Goal: Task Accomplishment & Management: Manage account settings

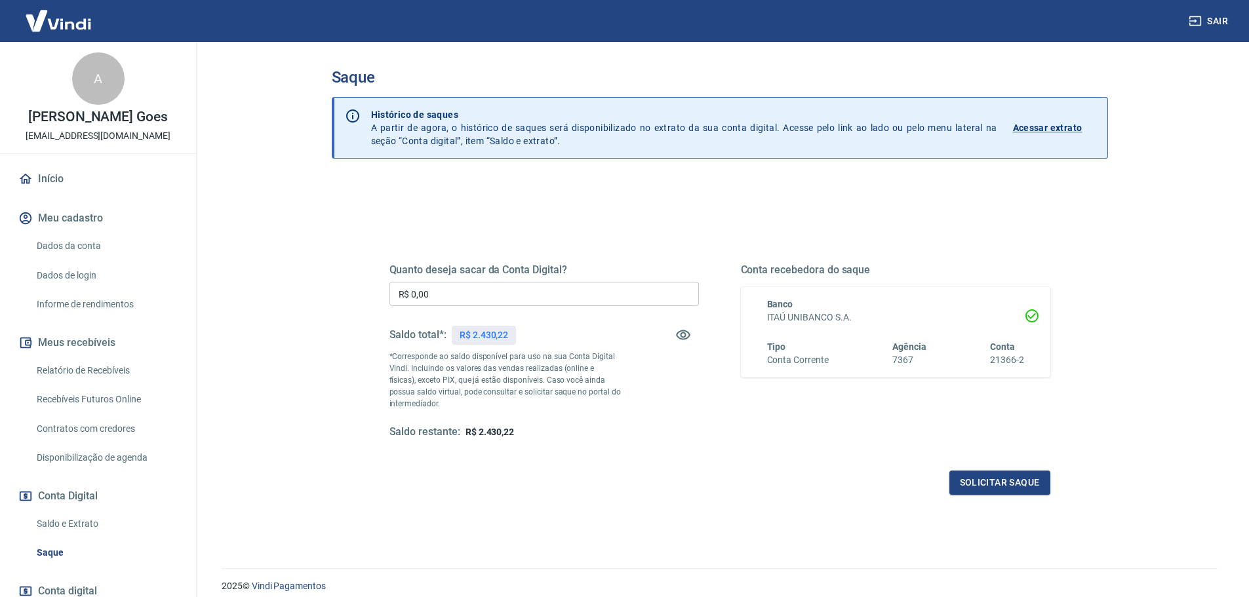
click at [435, 296] on input "R$ 0,00" at bounding box center [543, 294] width 309 height 24
type input "R$ 2.430,22"
click at [992, 482] on button "Solicitar saque" at bounding box center [999, 483] width 101 height 24
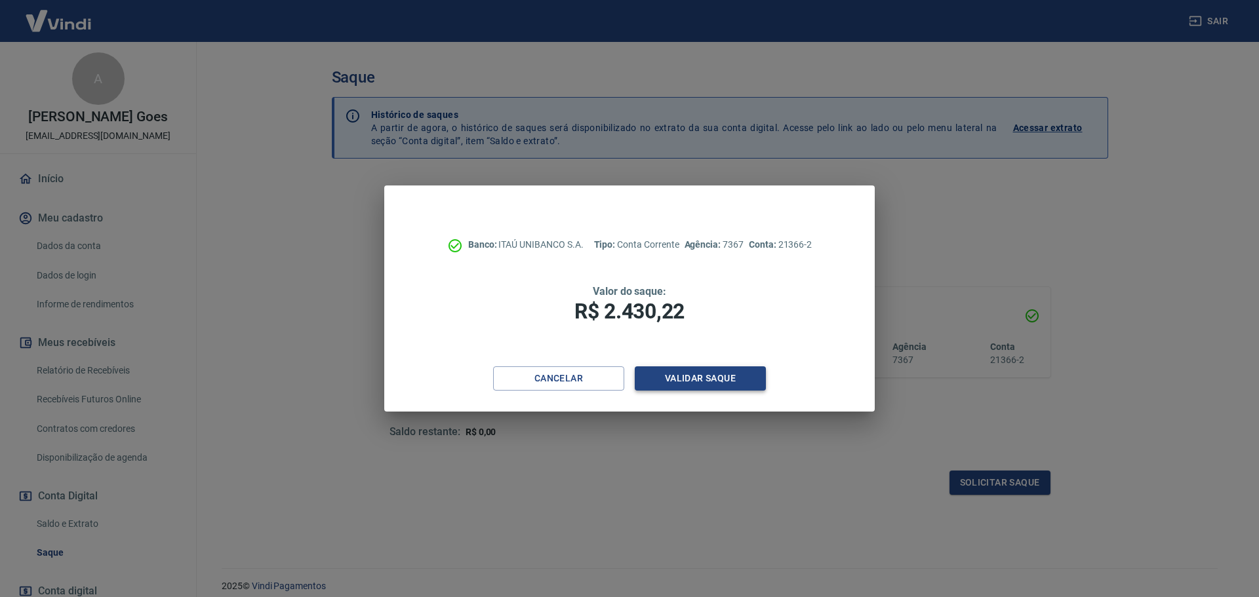
click at [705, 379] on button "Validar saque" at bounding box center [700, 378] width 131 height 24
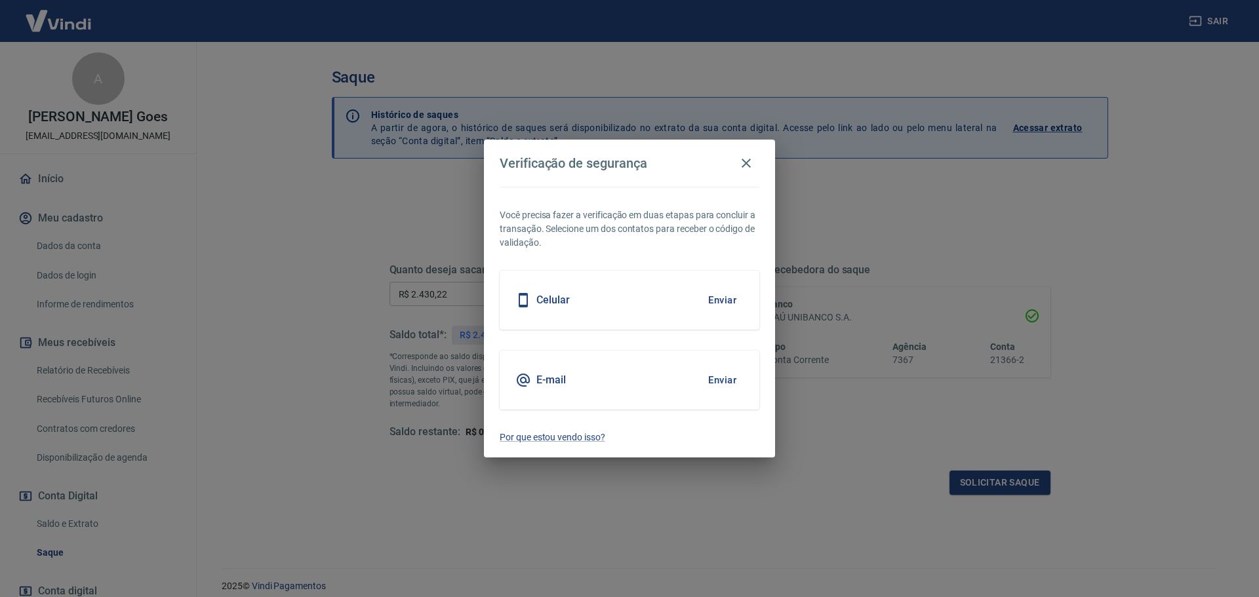
click at [720, 298] on button "Enviar" at bounding box center [722, 300] width 43 height 28
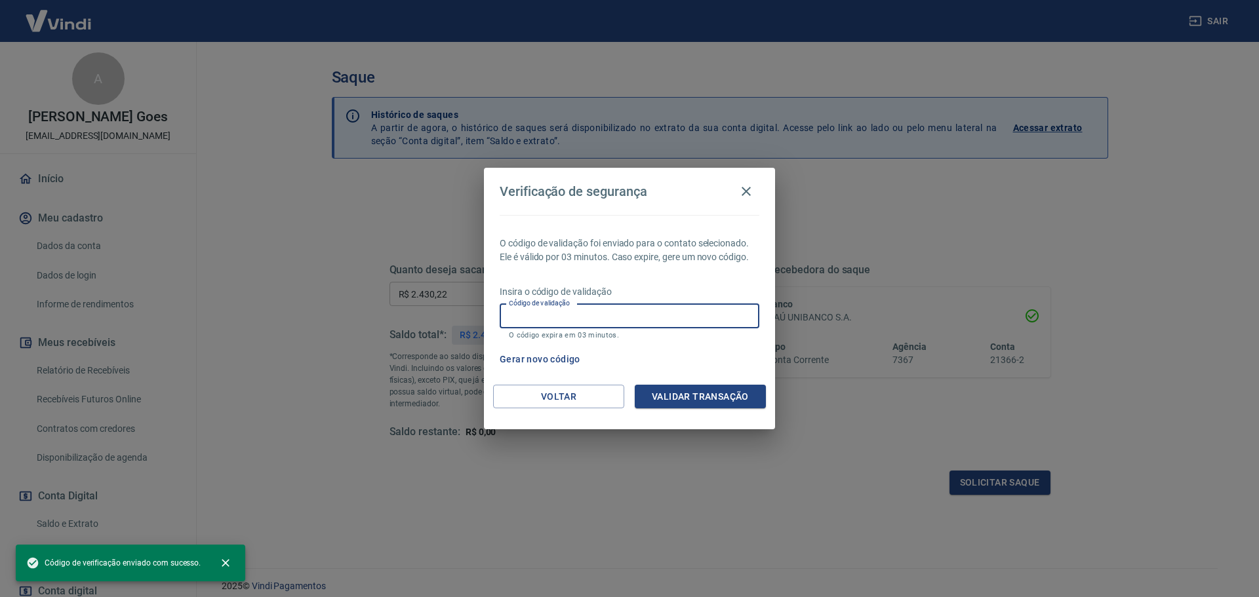
click at [533, 314] on input "Código de validação" at bounding box center [630, 316] width 260 height 24
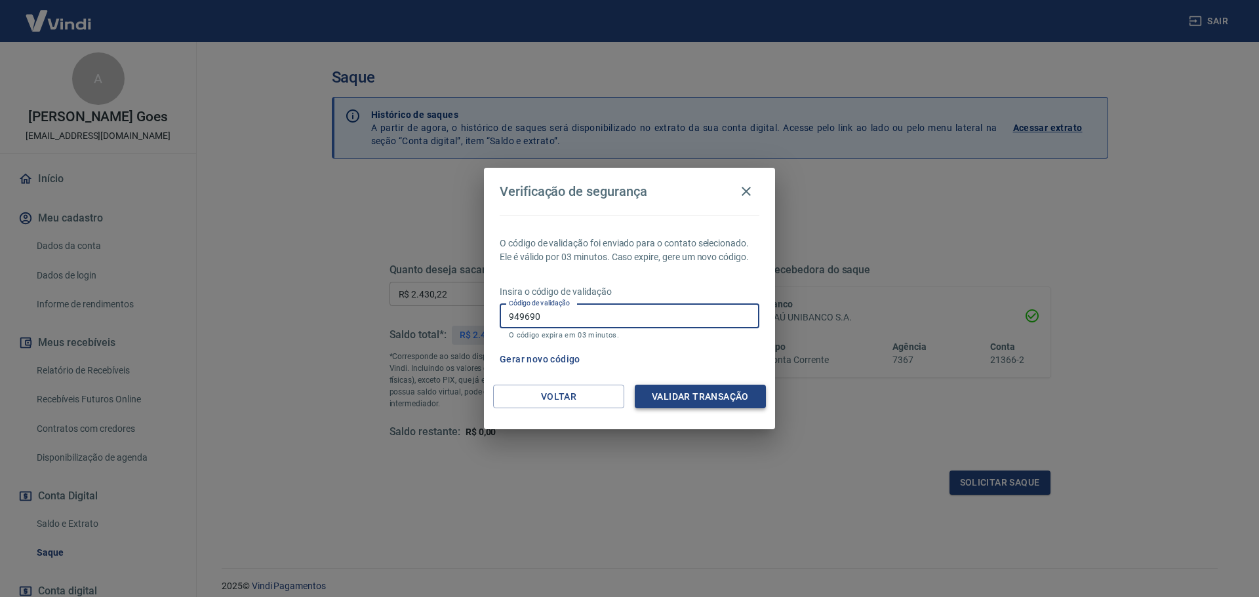
type input "949690"
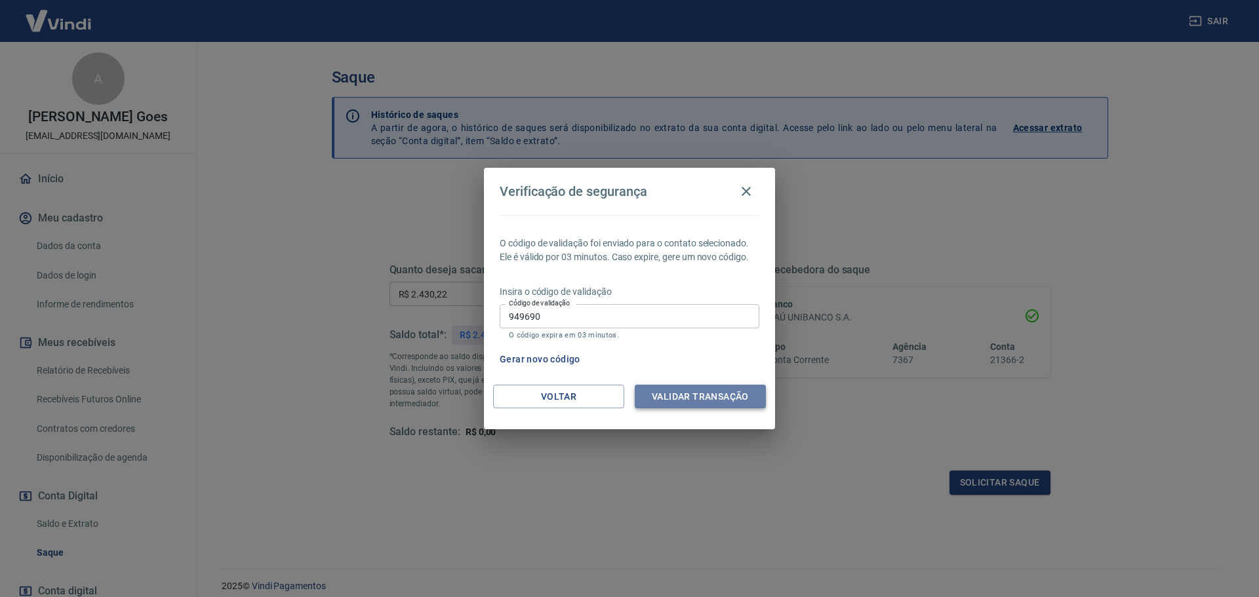
click at [694, 395] on button "Validar transação" at bounding box center [700, 397] width 131 height 24
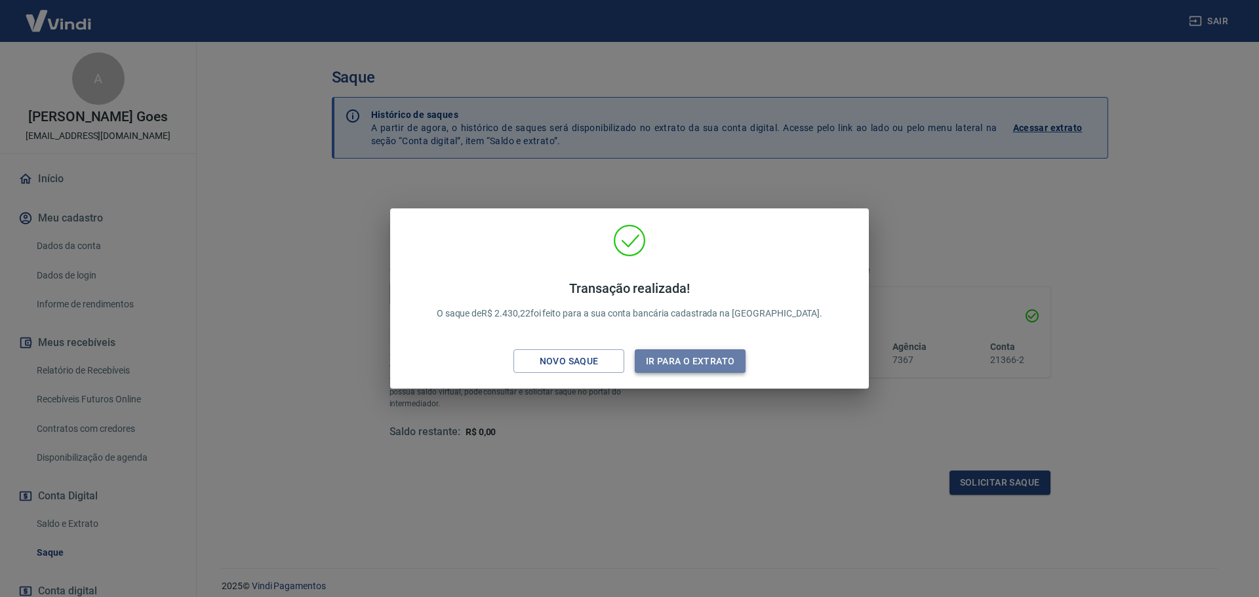
click at [681, 361] on button "Ir para o extrato" at bounding box center [690, 361] width 111 height 24
